Goal: Task Accomplishment & Management: Complete application form

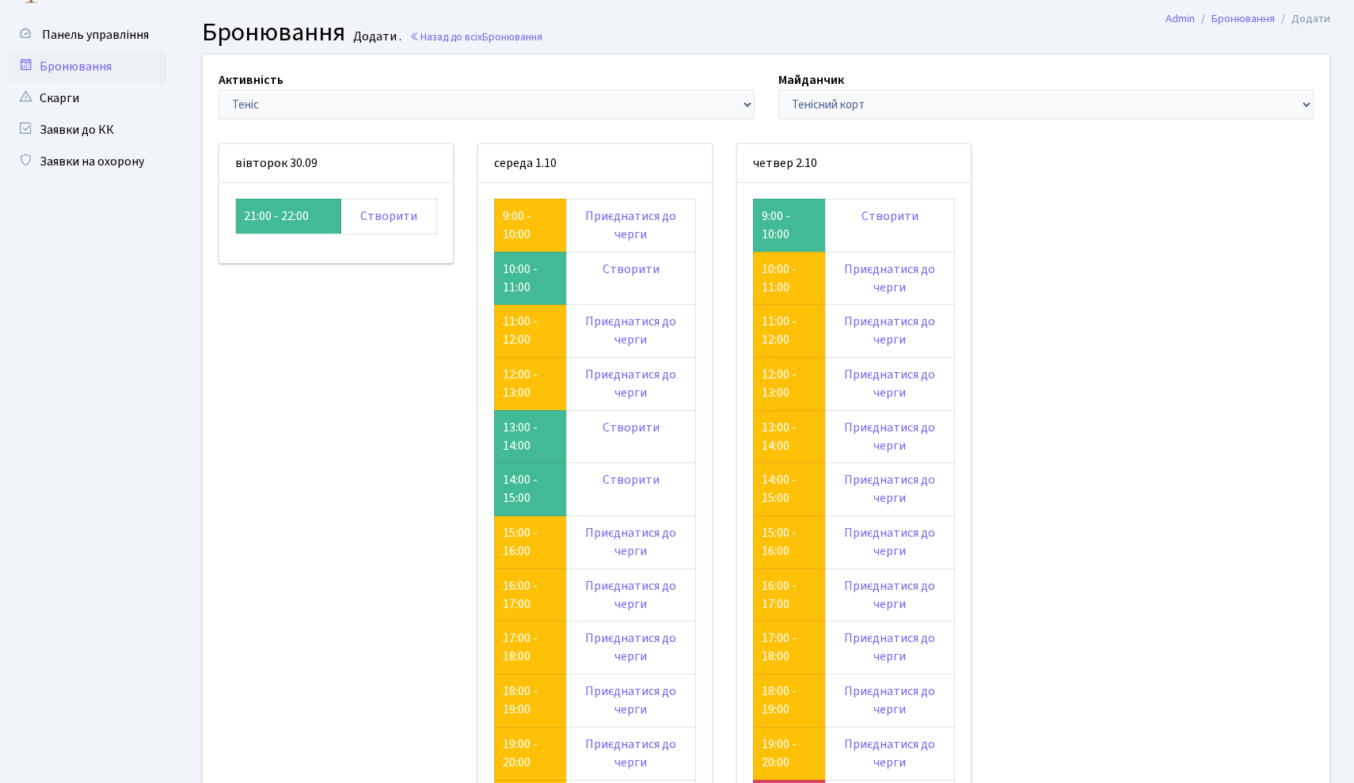
scroll to position [40, 0]
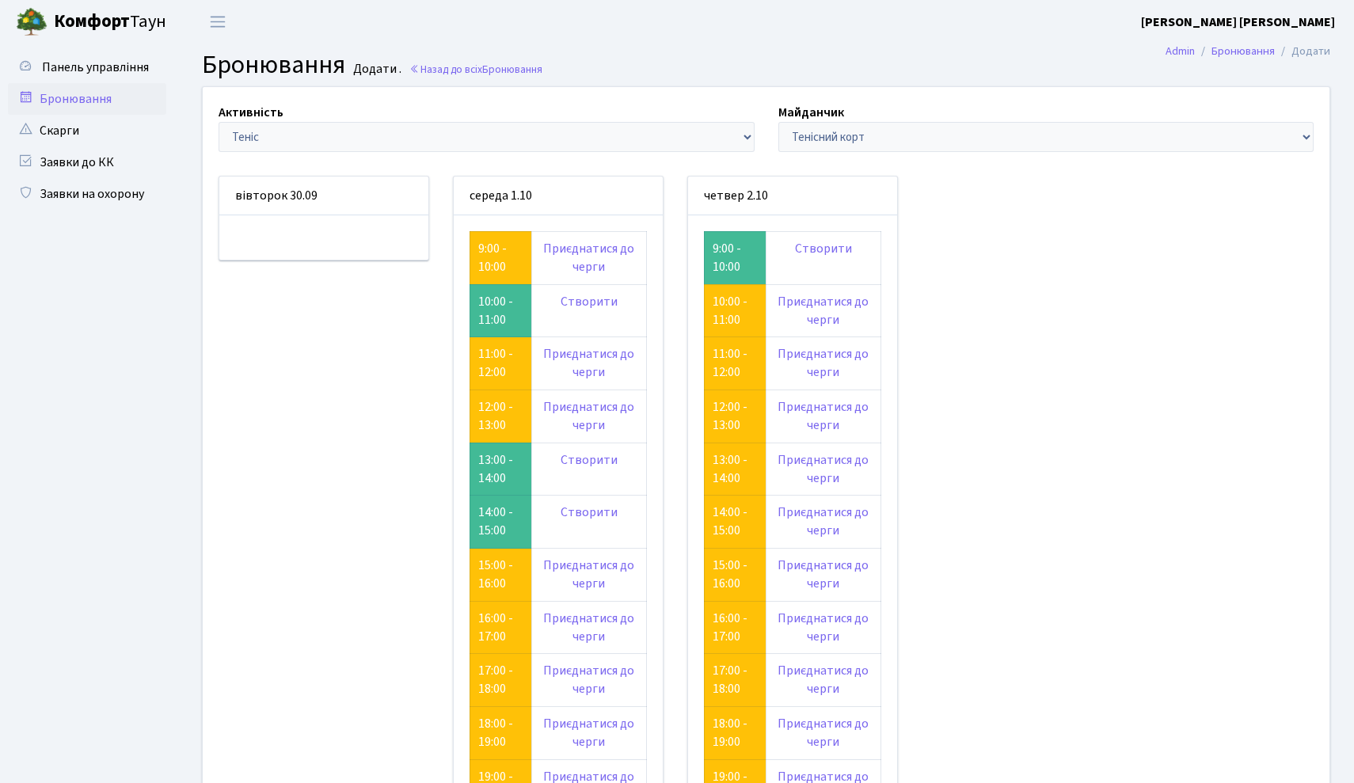
scroll to position [40, 0]
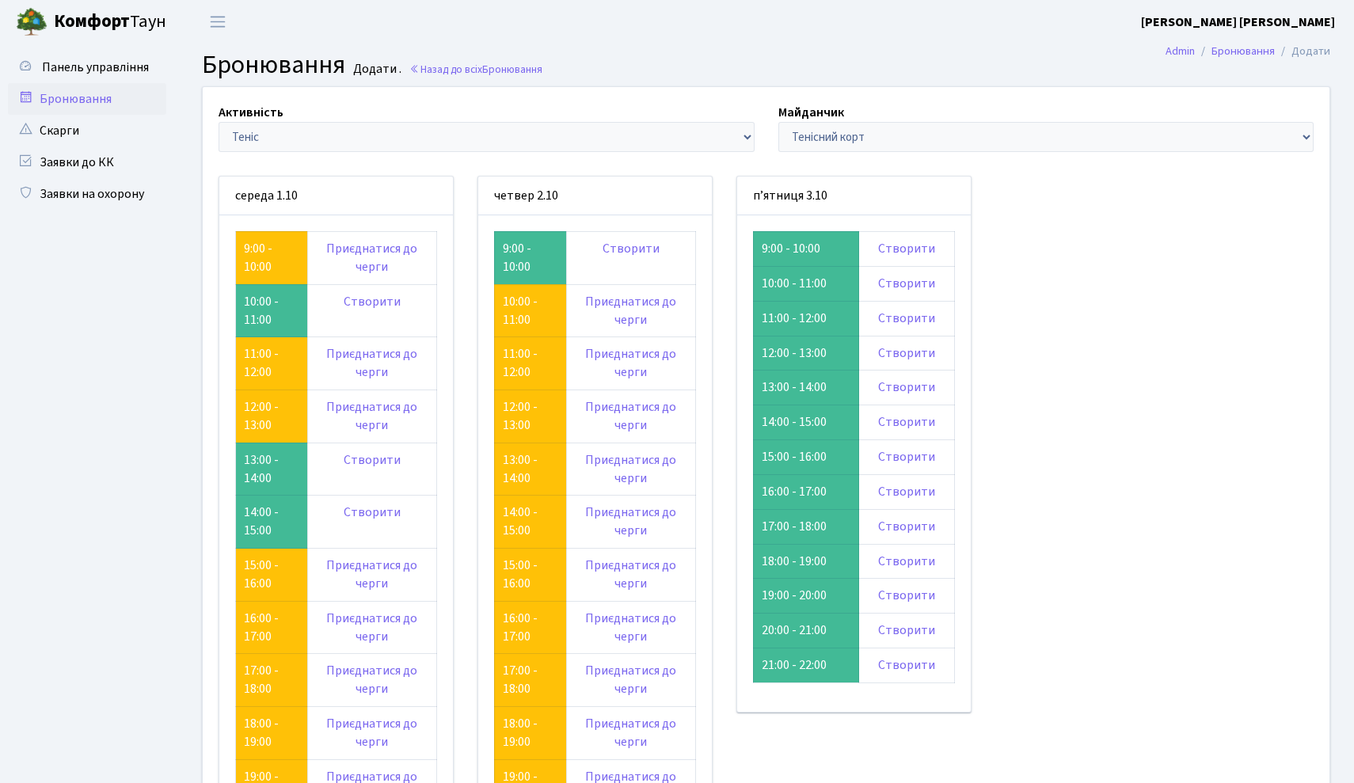
scroll to position [40, 0]
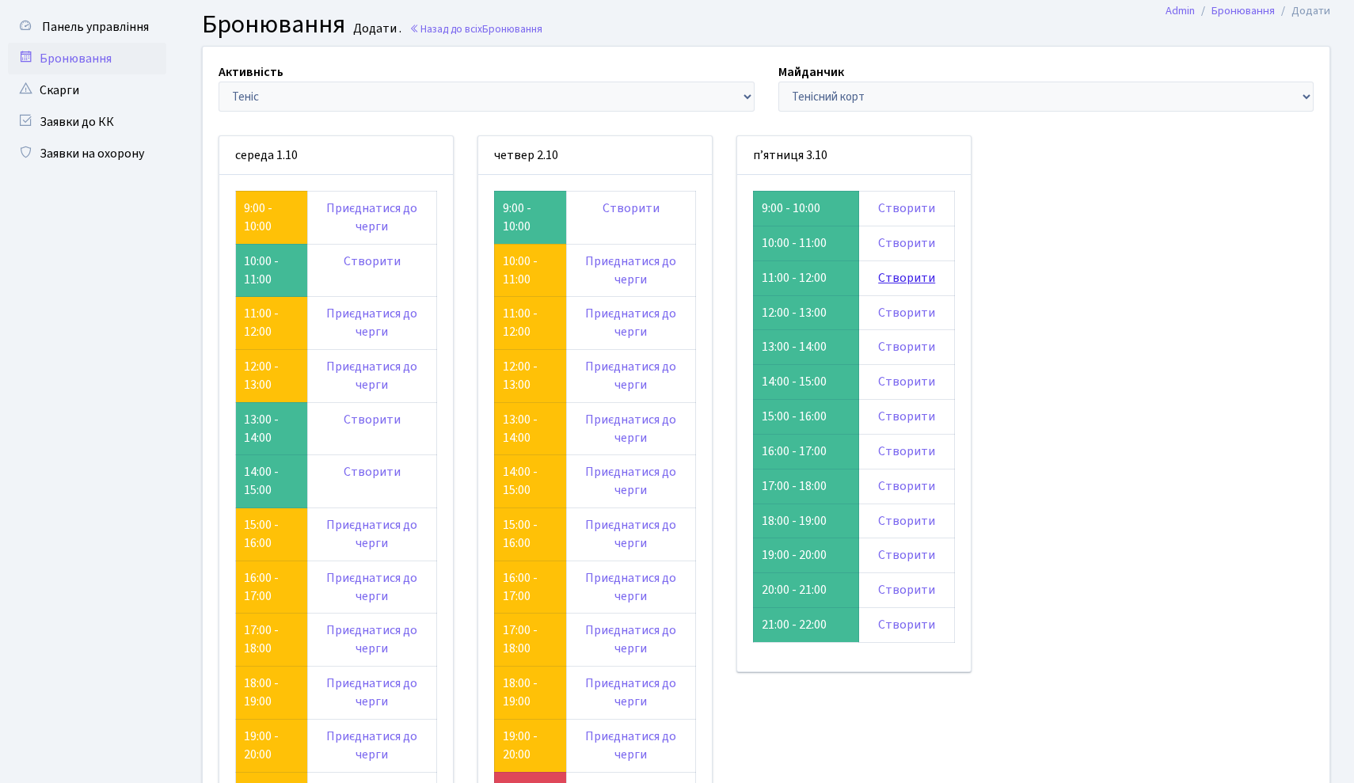
click at [914, 283] on link "Створити" at bounding box center [906, 277] width 57 height 17
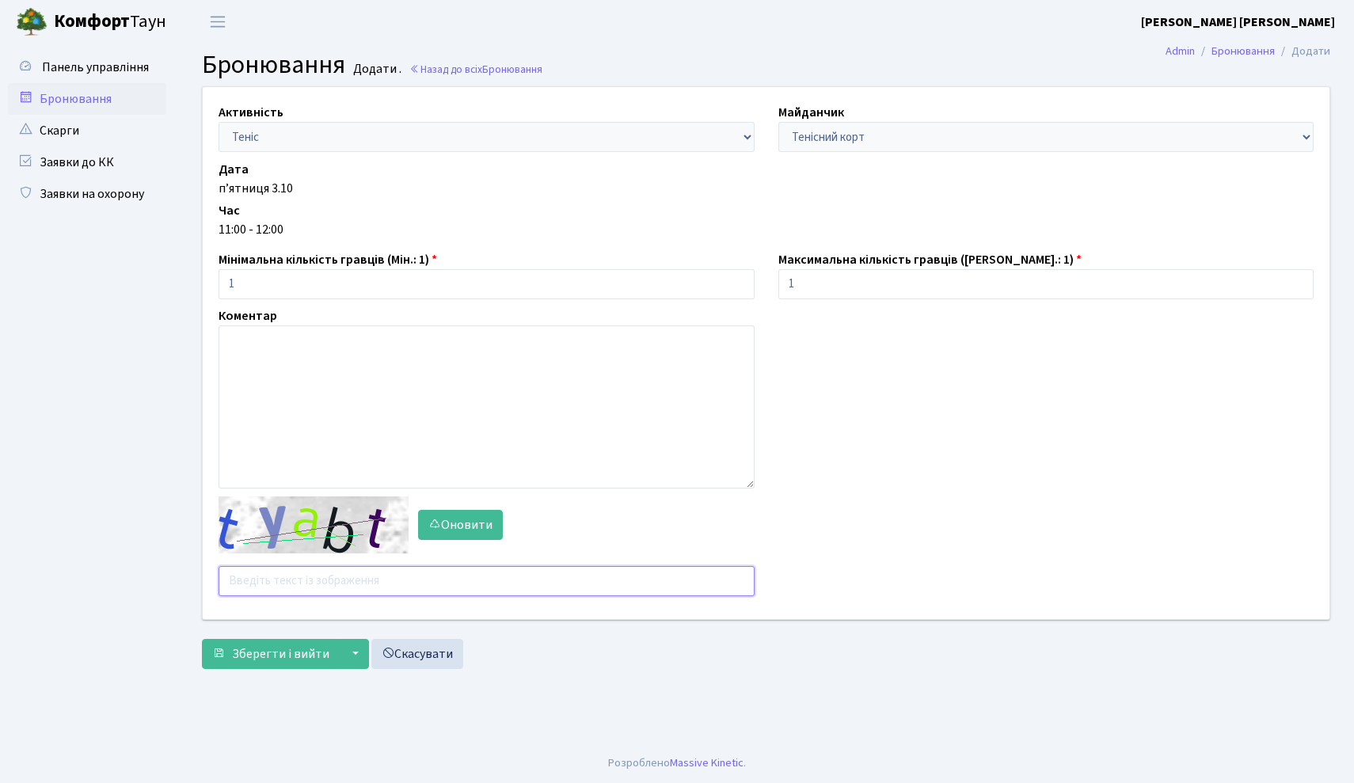
click at [444, 582] on input "text" at bounding box center [487, 581] width 536 height 30
type input "j9xby"
click at [286, 659] on span "Зберегти і вийти" at bounding box center [280, 653] width 97 height 17
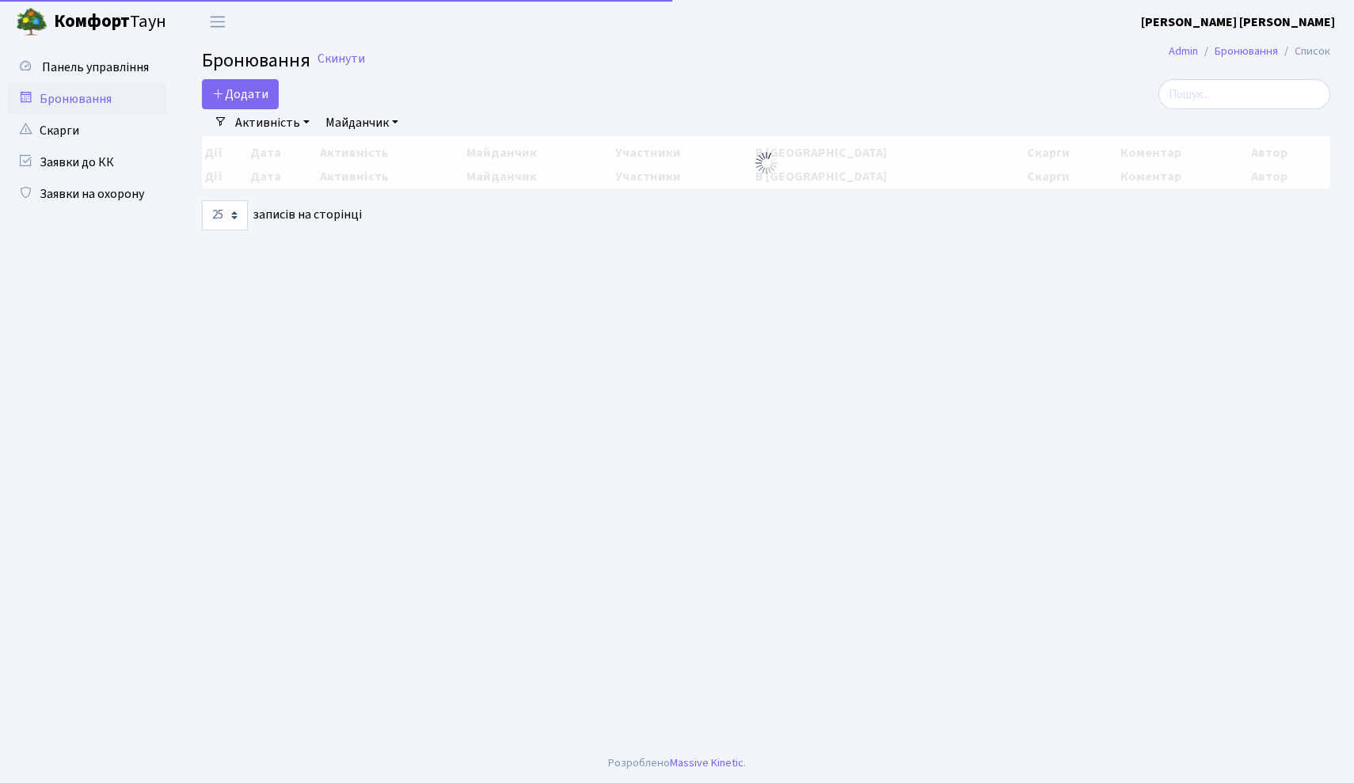
select select "25"
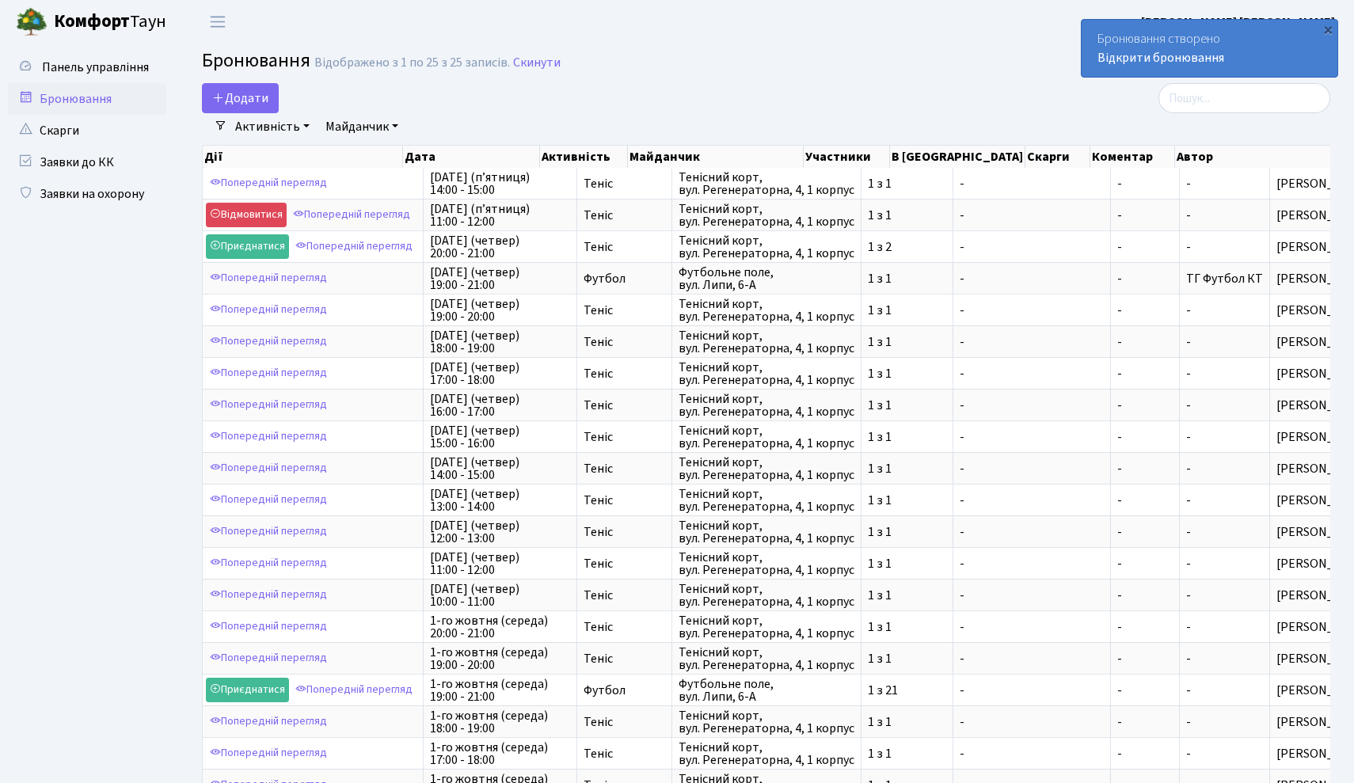
click at [105, 98] on link "Бронювання" at bounding box center [87, 99] width 158 height 32
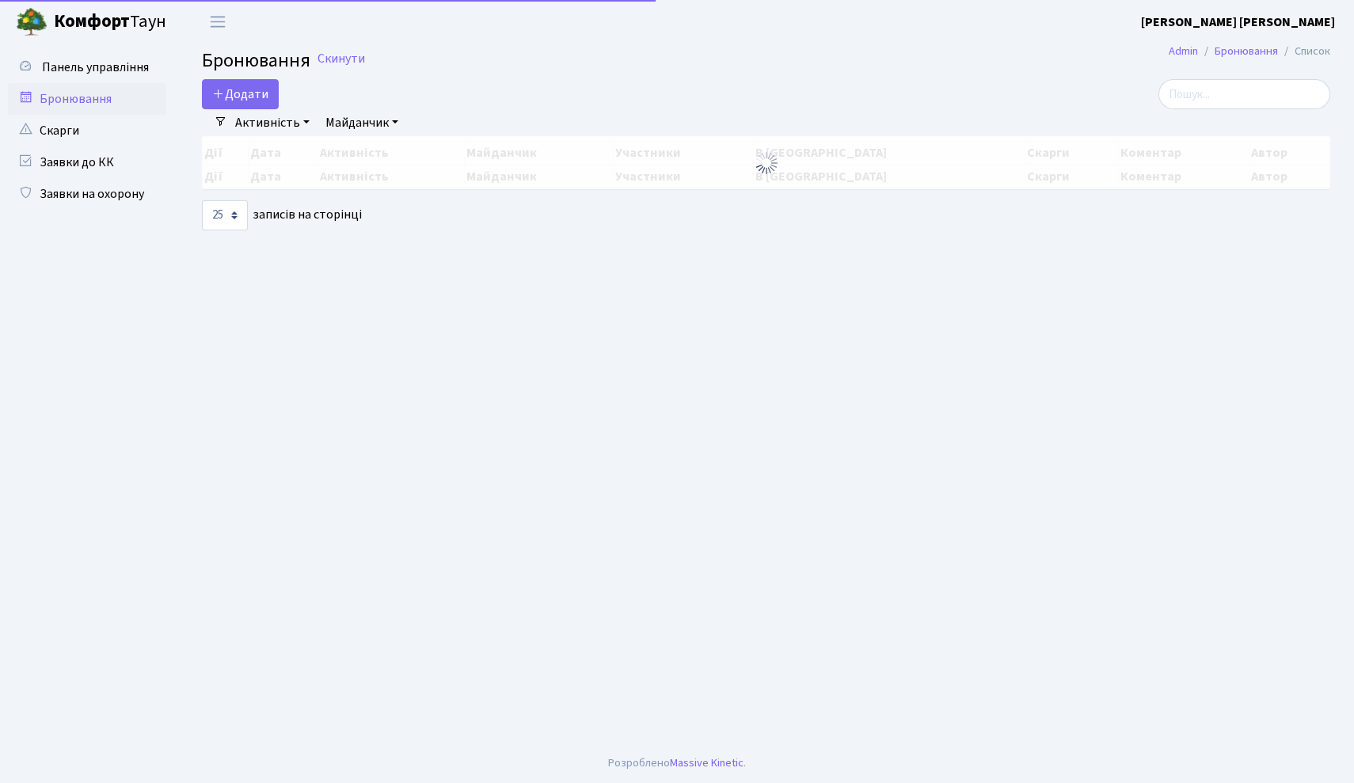
select select "25"
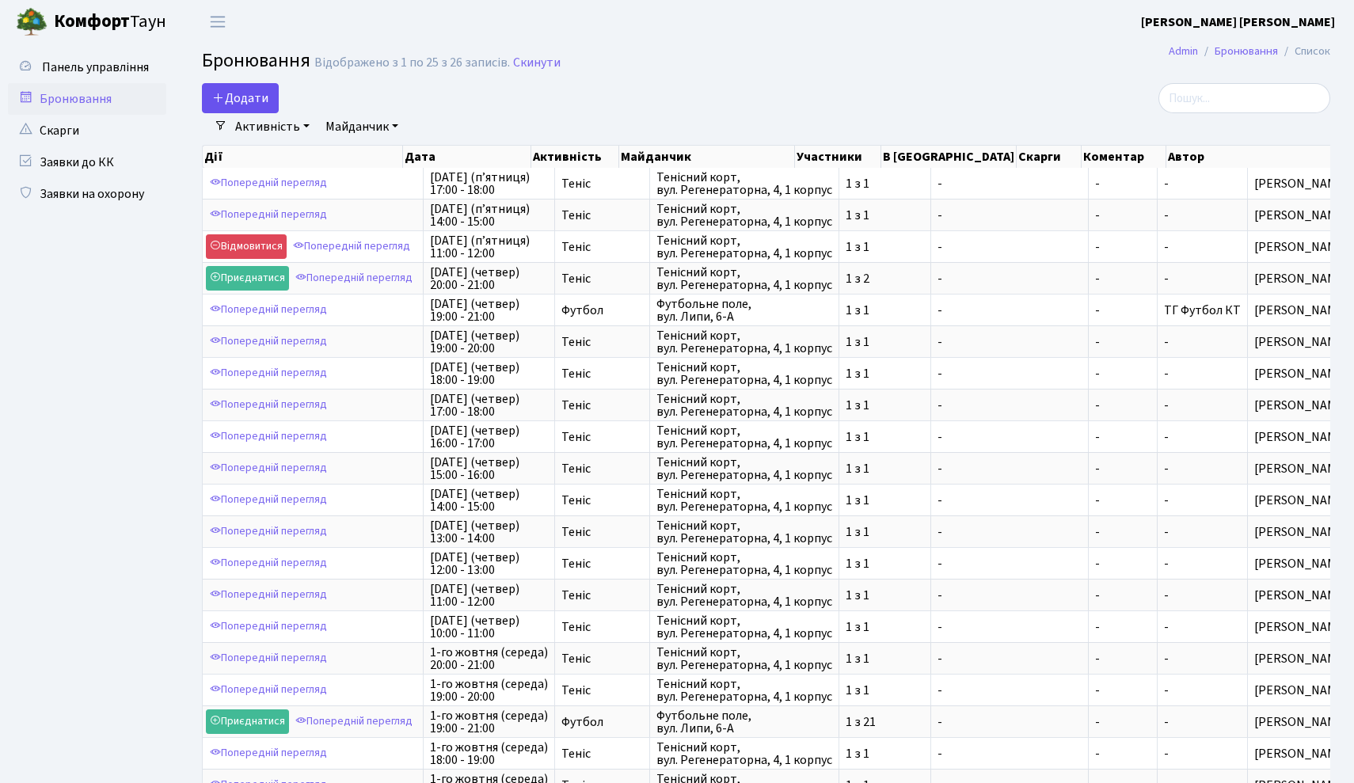
click at [253, 107] on button "Додати" at bounding box center [240, 98] width 77 height 30
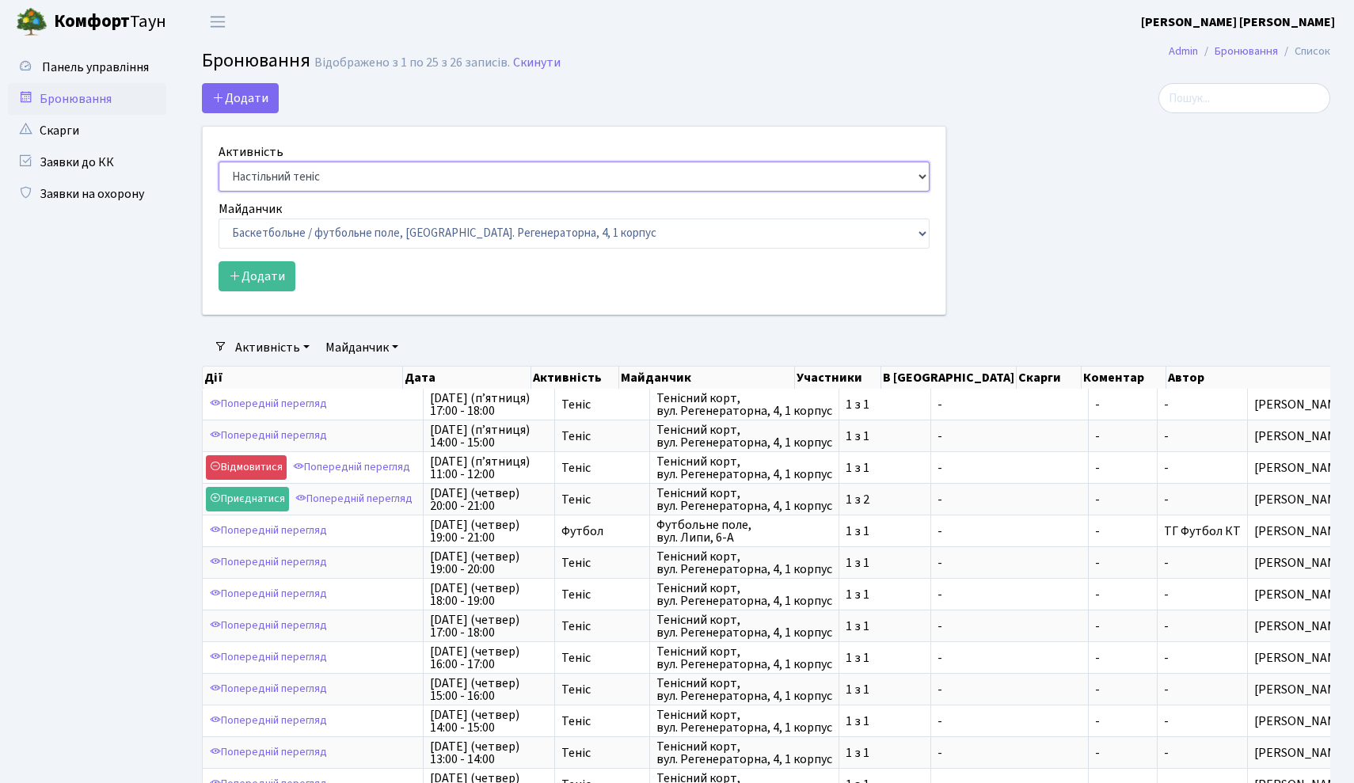
select select "1"
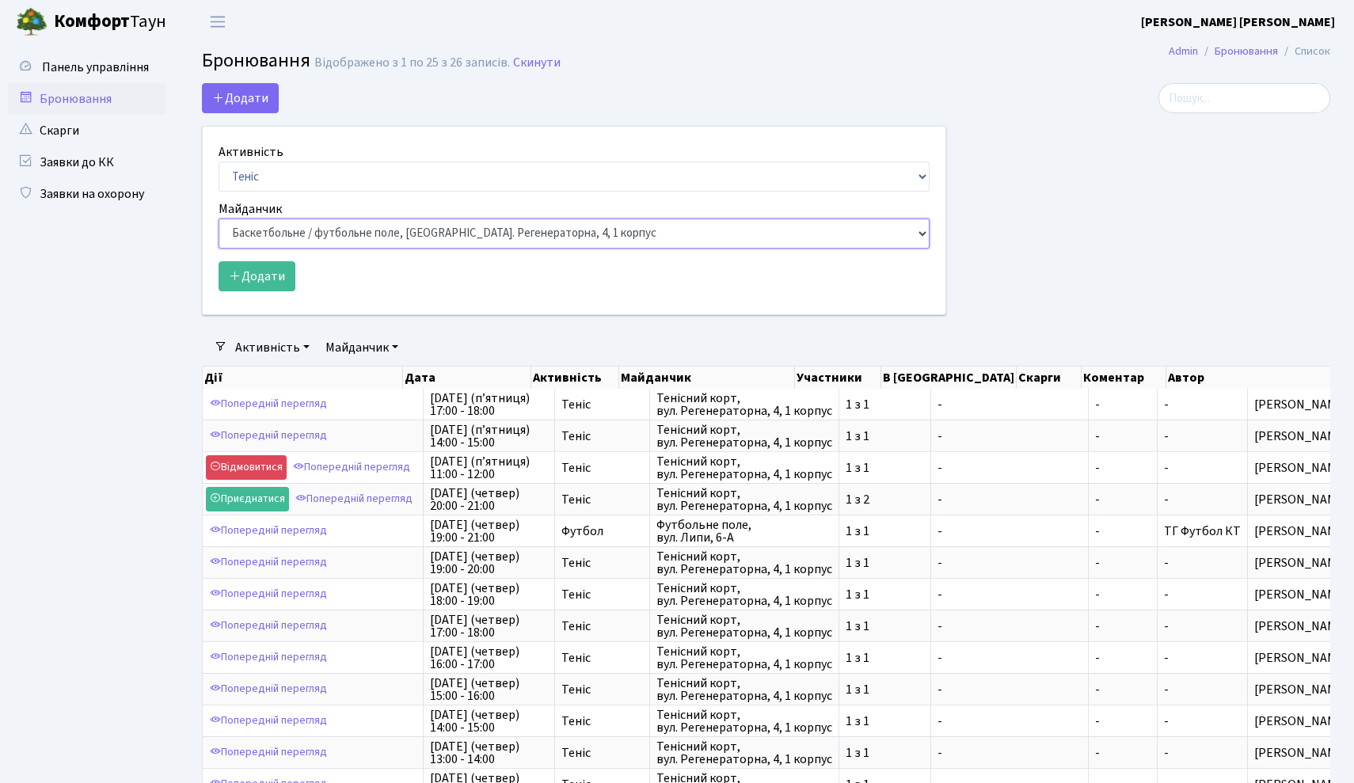
select select "1"
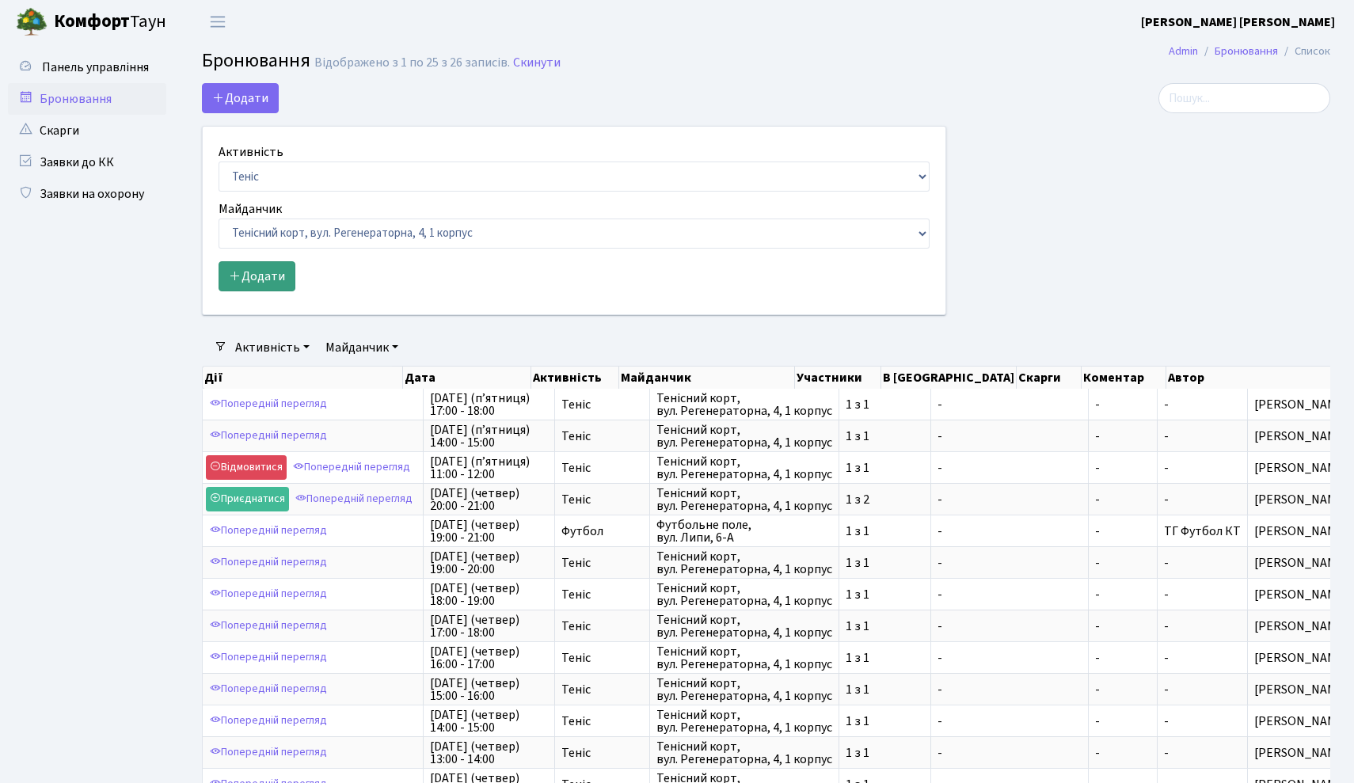
click at [261, 271] on button "Додати" at bounding box center [257, 276] width 77 height 30
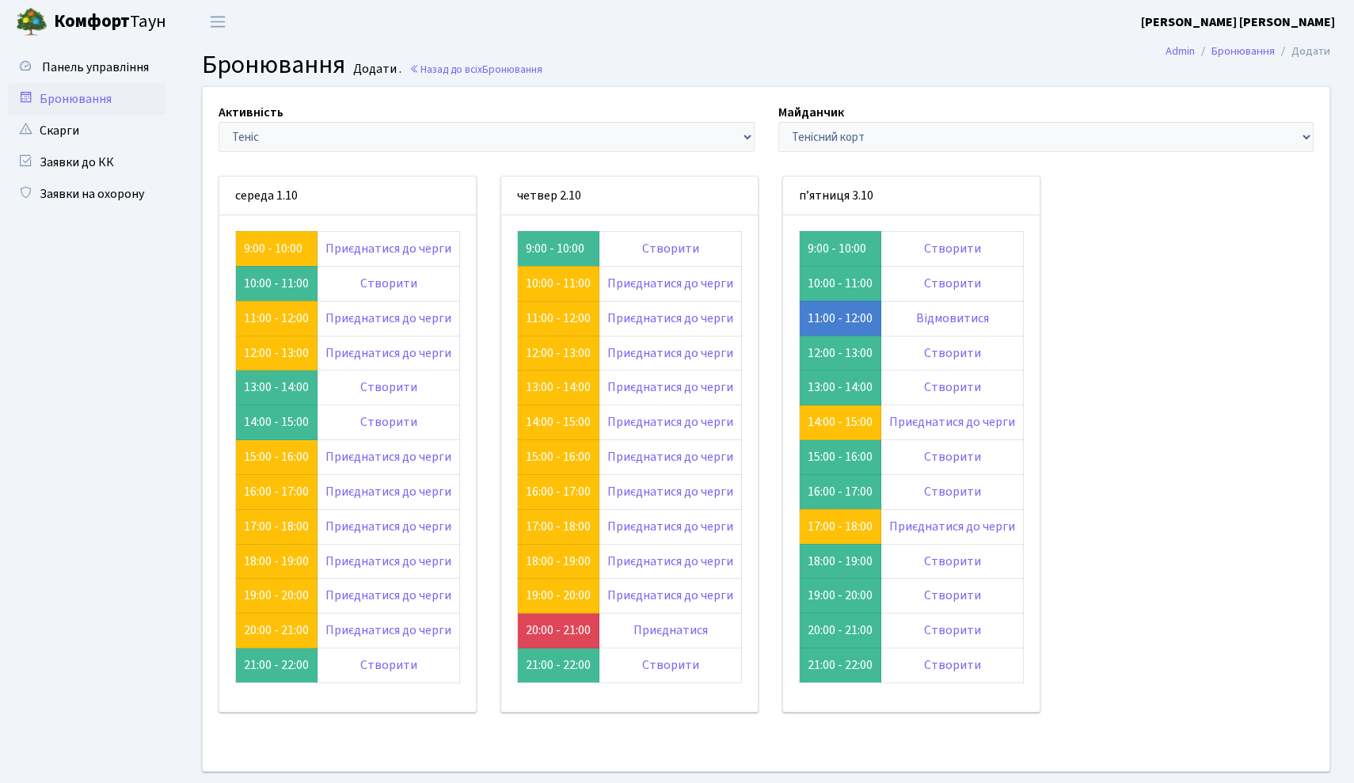
click at [362, 207] on div "середа 1.10" at bounding box center [347, 196] width 257 height 39
